Goal: Communication & Community: Answer question/provide support

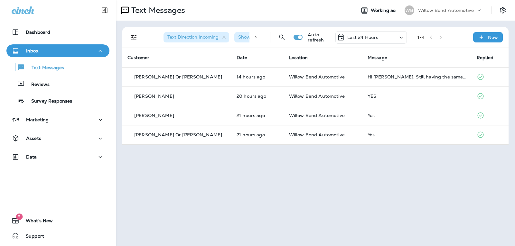
click at [367, 35] on p "Last 24 Hours" at bounding box center [362, 37] width 31 height 5
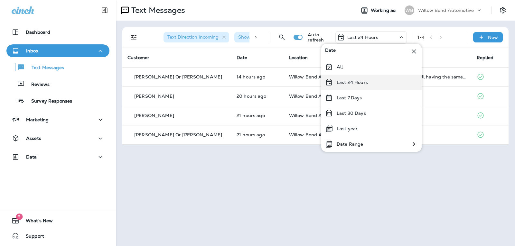
click at [362, 78] on div "Last 24 Hours" at bounding box center [371, 82] width 100 height 15
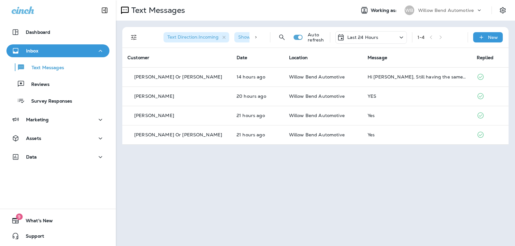
click at [377, 41] on div "Last 24 Hours" at bounding box center [370, 37] width 71 height 13
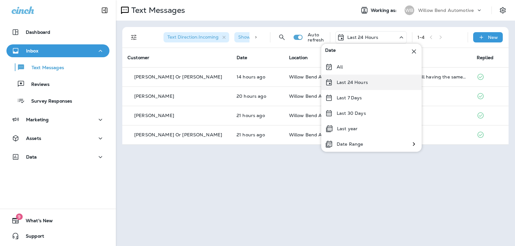
click at [358, 79] on div "Last 24 Hours" at bounding box center [371, 82] width 100 height 15
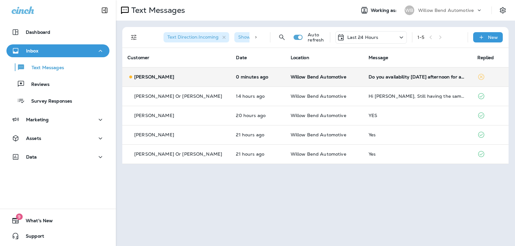
click at [383, 80] on td "Do you availability [DATE] afternoon for an oil change?" at bounding box center [417, 76] width 108 height 19
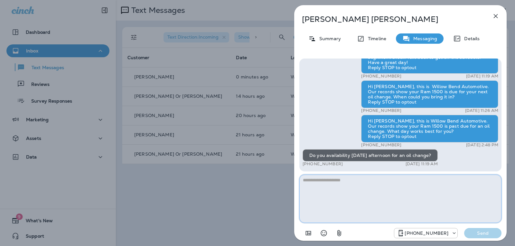
click at [349, 184] on textarea at bounding box center [400, 199] width 202 height 48
type textarea "*"
type textarea "**********"
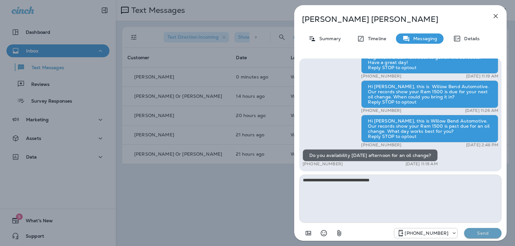
click at [476, 233] on p "Send" at bounding box center [482, 233] width 27 height 6
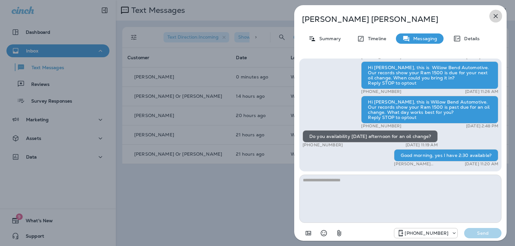
click at [496, 12] on button "button" at bounding box center [495, 16] width 13 height 13
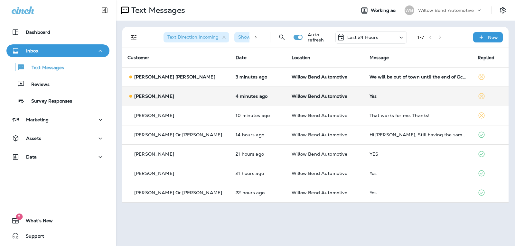
click at [386, 97] on div "Yes" at bounding box center [418, 96] width 98 height 5
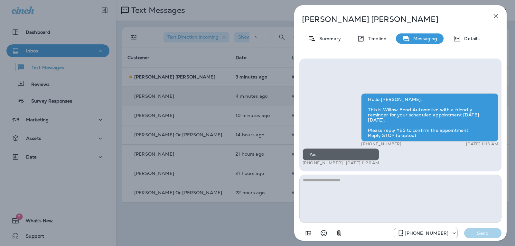
click at [347, 197] on textarea at bounding box center [400, 199] width 202 height 48
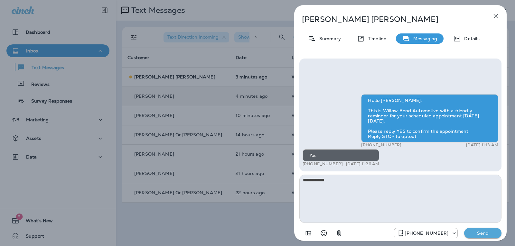
type textarea "**********"
click at [491, 233] on p "Send" at bounding box center [482, 233] width 27 height 6
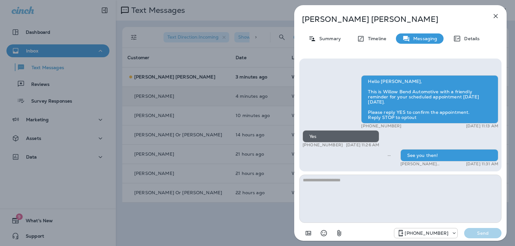
click at [499, 17] on icon "button" at bounding box center [496, 16] width 8 height 8
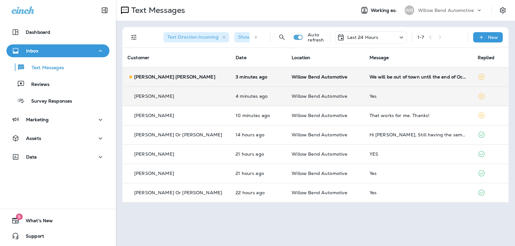
click at [395, 80] on td "We will be out of town until the end of October. Can I call then to set up appo…" at bounding box center [418, 76] width 108 height 19
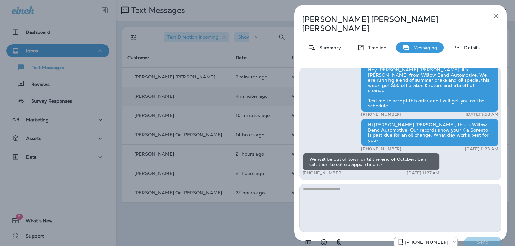
click at [330, 184] on textarea at bounding box center [400, 208] width 202 height 48
click at [322, 238] on icon "Select an emoji" at bounding box center [324, 242] width 8 height 8
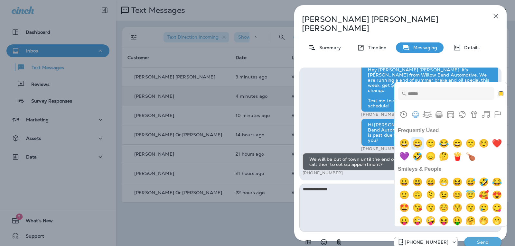
click at [420, 143] on img "grinning" at bounding box center [417, 143] width 13 height 13
type textarea "**********"
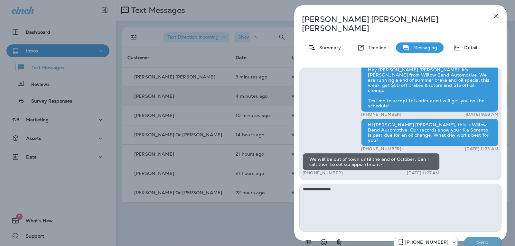
click at [474, 239] on p "Send" at bounding box center [482, 242] width 27 height 6
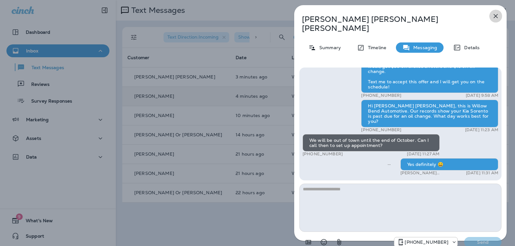
click at [496, 14] on icon "button" at bounding box center [496, 16] width 8 height 8
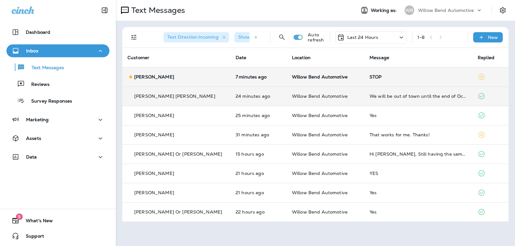
click at [381, 78] on div "STOP" at bounding box center [418, 76] width 98 height 5
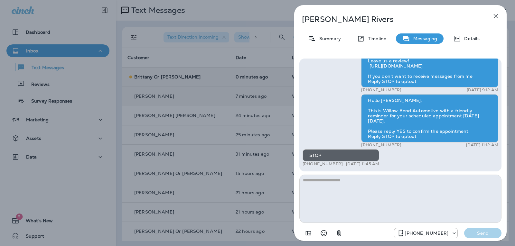
click at [498, 17] on icon "button" at bounding box center [496, 16] width 8 height 8
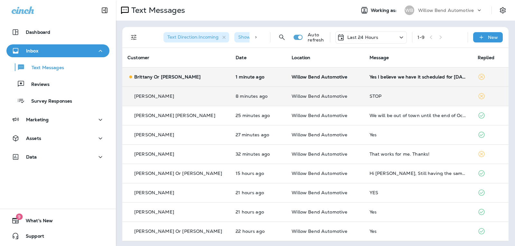
click at [381, 100] on td "STOP" at bounding box center [418, 96] width 108 height 19
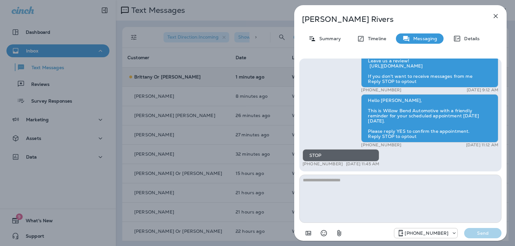
click at [494, 18] on icon "button" at bounding box center [496, 16] width 8 height 8
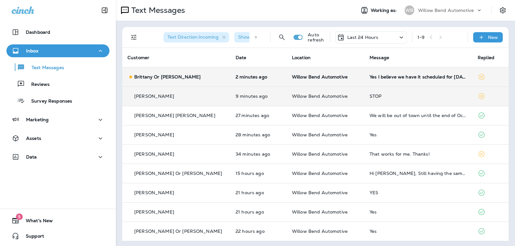
click at [391, 97] on div "STOP" at bounding box center [418, 96] width 98 height 5
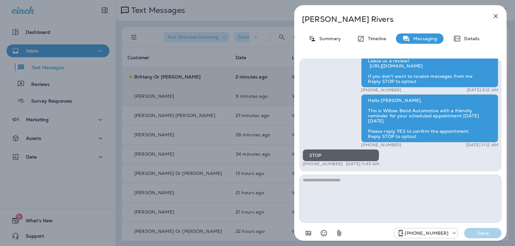
drag, startPoint x: 420, startPoint y: 136, endPoint x: 367, endPoint y: 98, distance: 65.7
click at [367, 99] on div "Hello [PERSON_NAME], This is Willow Bend Automotive with a friendly reminder fo…" at bounding box center [429, 118] width 137 height 48
copy div "Hello [PERSON_NAME], This is Willow Bend Automotive with a friendly reminder fo…"
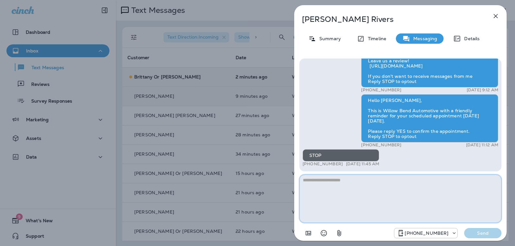
click at [323, 182] on textarea at bounding box center [400, 199] width 202 height 48
paste textarea "**********"
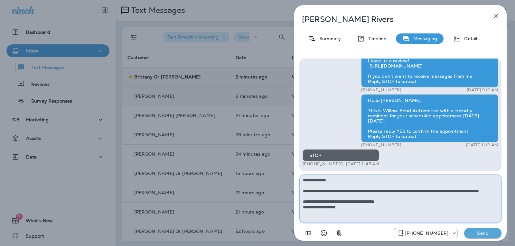
type textarea "**********"
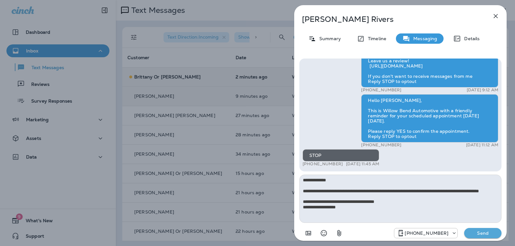
click at [477, 232] on p "Send" at bounding box center [482, 233] width 27 height 6
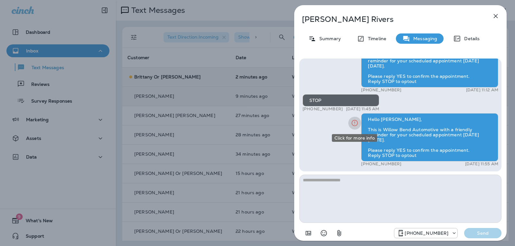
click at [356, 123] on icon "Click for more info" at bounding box center [355, 123] width 8 height 8
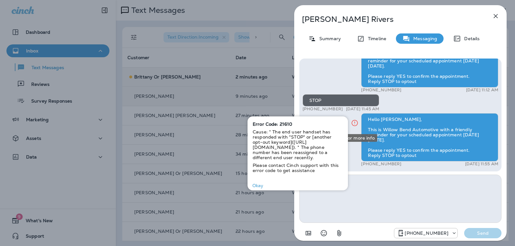
click at [356, 123] on icon "Click for more info" at bounding box center [355, 123] width 8 height 8
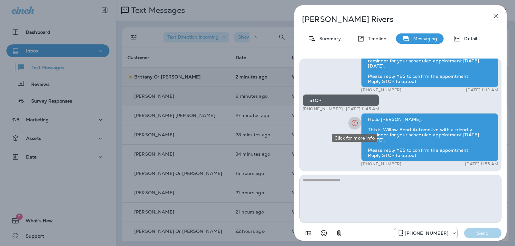
click at [355, 122] on icon "Click for more info" at bounding box center [355, 123] width 8 height 8
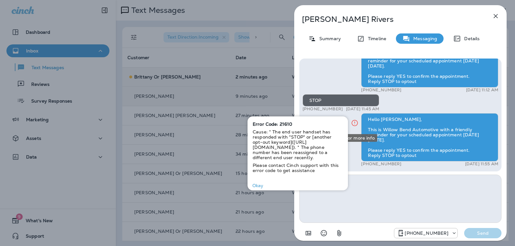
click at [353, 121] on icon "Click for more info" at bounding box center [355, 123] width 8 height 8
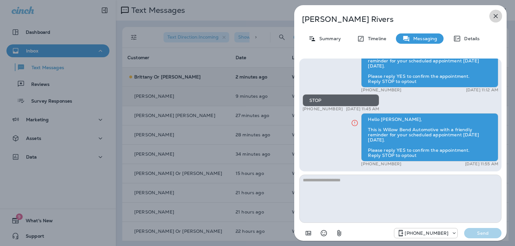
click at [491, 16] on button "button" at bounding box center [495, 16] width 13 height 13
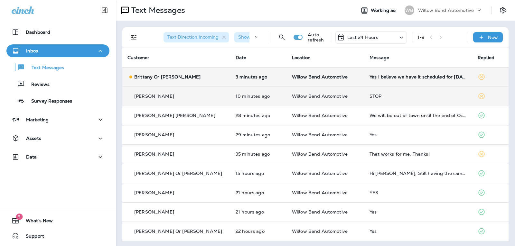
click at [380, 76] on div "Yes I believe we have it scheduled for [DATE]" at bounding box center [418, 76] width 98 height 5
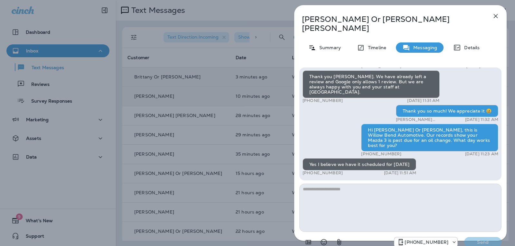
click at [356, 189] on textarea at bounding box center [400, 208] width 202 height 48
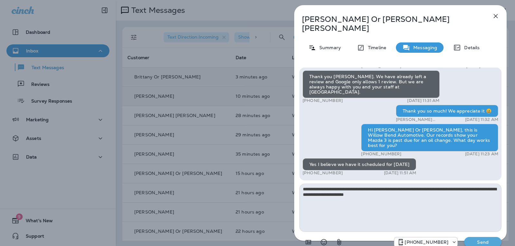
click at [468, 184] on textarea "**********" at bounding box center [400, 208] width 202 height 48
click at [408, 190] on textarea "**********" at bounding box center [400, 208] width 202 height 48
type textarea "**********"
click at [472, 237] on button "Send" at bounding box center [482, 242] width 37 height 10
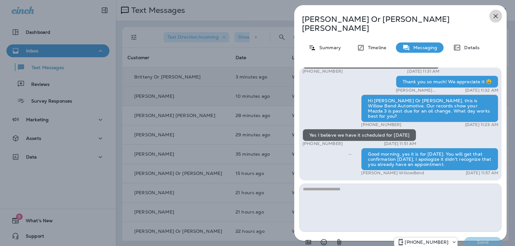
click at [493, 16] on icon "button" at bounding box center [496, 16] width 8 height 8
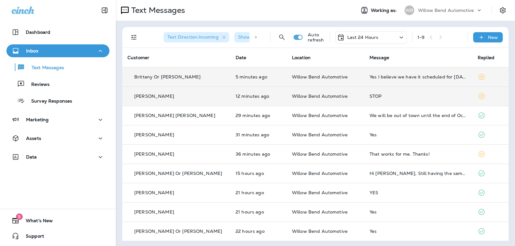
click at [373, 40] on div "Last 24 Hours" at bounding box center [357, 37] width 41 height 8
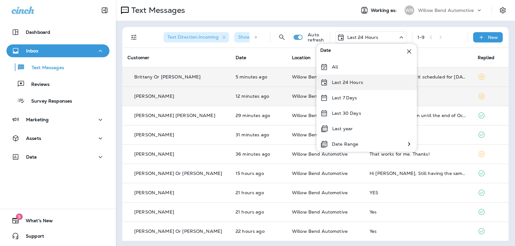
click at [365, 83] on div "Last 24 Hours" at bounding box center [366, 82] width 100 height 15
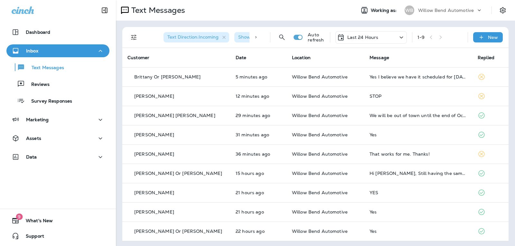
click at [367, 37] on p "Last 24 Hours" at bounding box center [362, 37] width 31 height 5
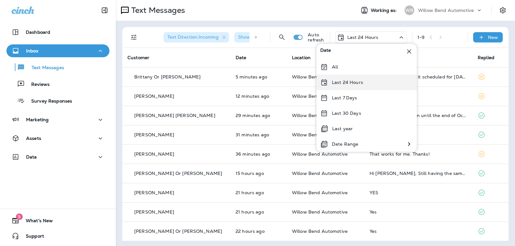
click at [364, 86] on div "Last 24 Hours" at bounding box center [366, 82] width 100 height 15
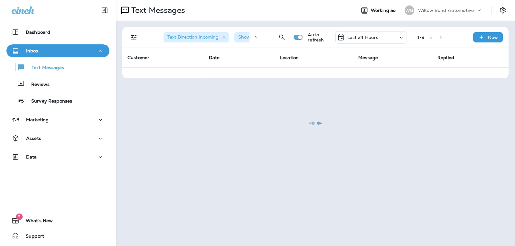
click at [363, 36] on div at bounding box center [315, 123] width 398 height 245
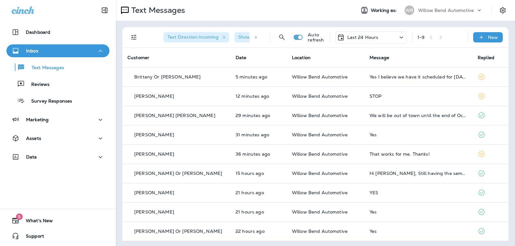
click at [363, 36] on p "Last 24 Hours" at bounding box center [362, 37] width 31 height 5
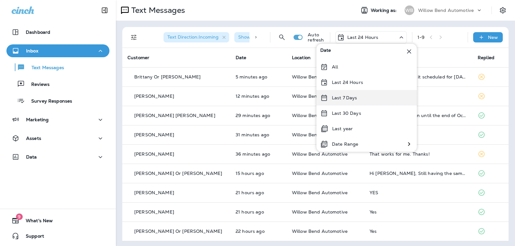
click at [355, 103] on div "Last 7 Days" at bounding box center [366, 97] width 100 height 15
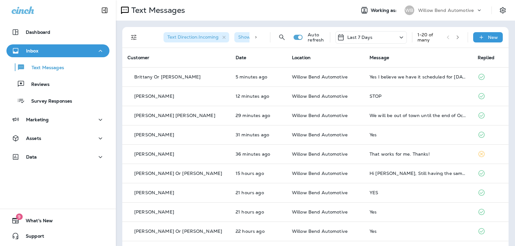
click at [374, 41] on div "Last 7 Days" at bounding box center [370, 37] width 71 height 13
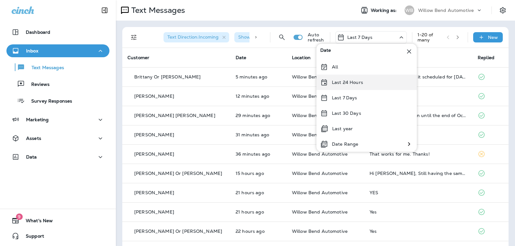
click at [363, 78] on div "Last 24 Hours" at bounding box center [366, 82] width 100 height 15
